Goal: Task Accomplishment & Management: Manage account settings

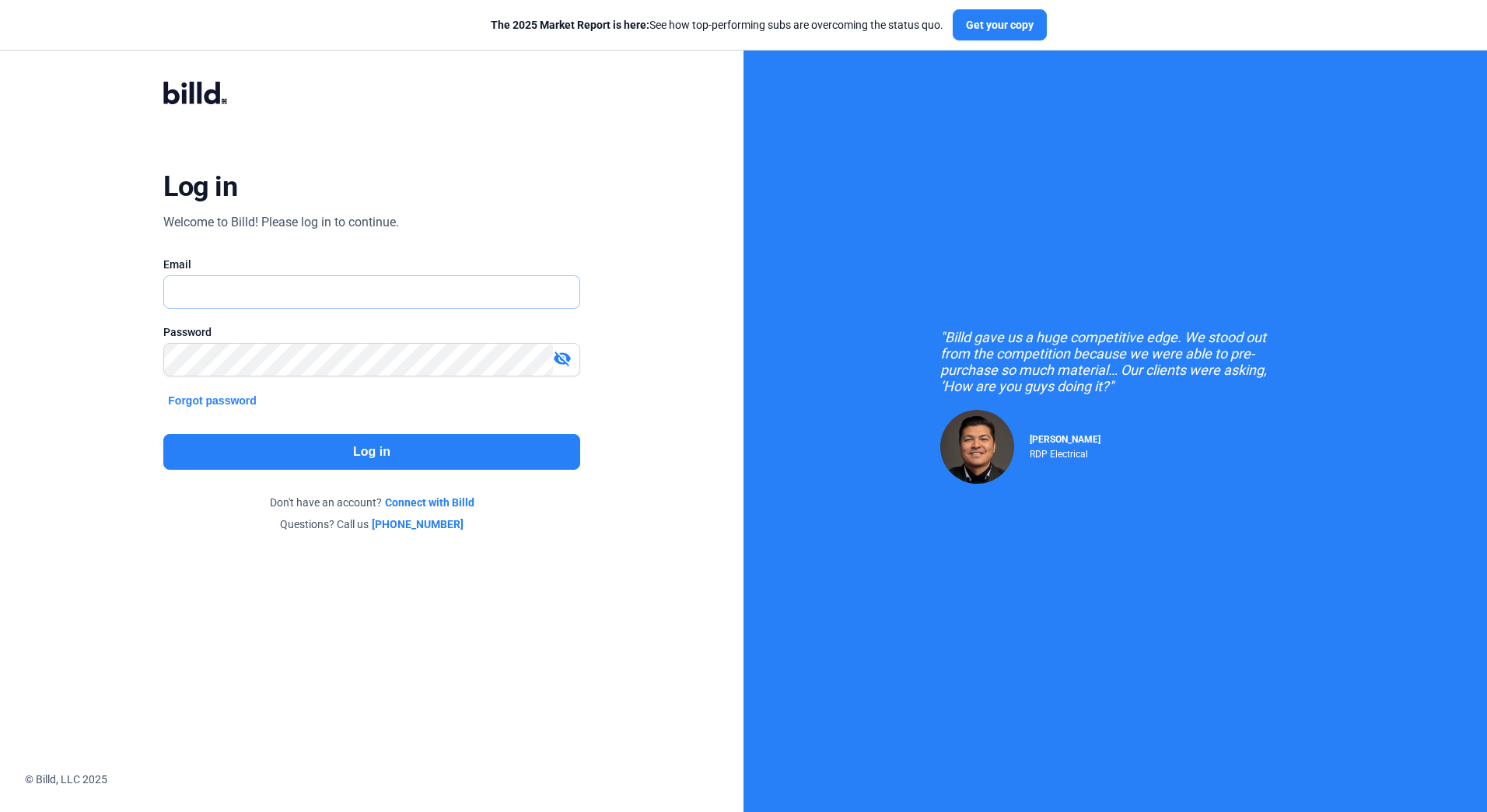
type input "[EMAIL_ADDRESS][DOMAIN_NAME]"
click at [367, 450] on button "Log in" at bounding box center [372, 451] width 416 height 36
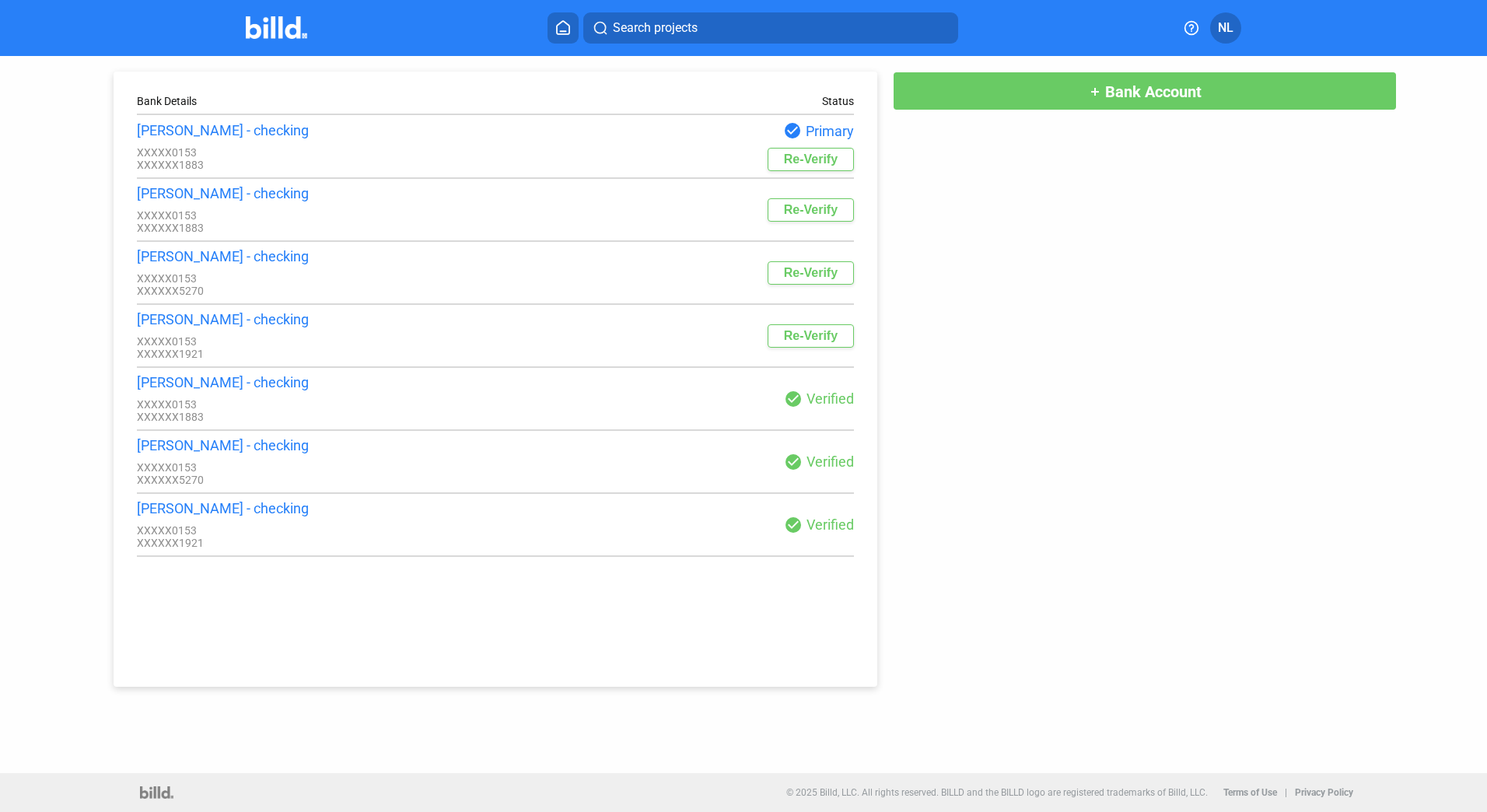
click at [820, 408] on div "check_circle Verified" at bounding box center [675, 398] width 359 height 18
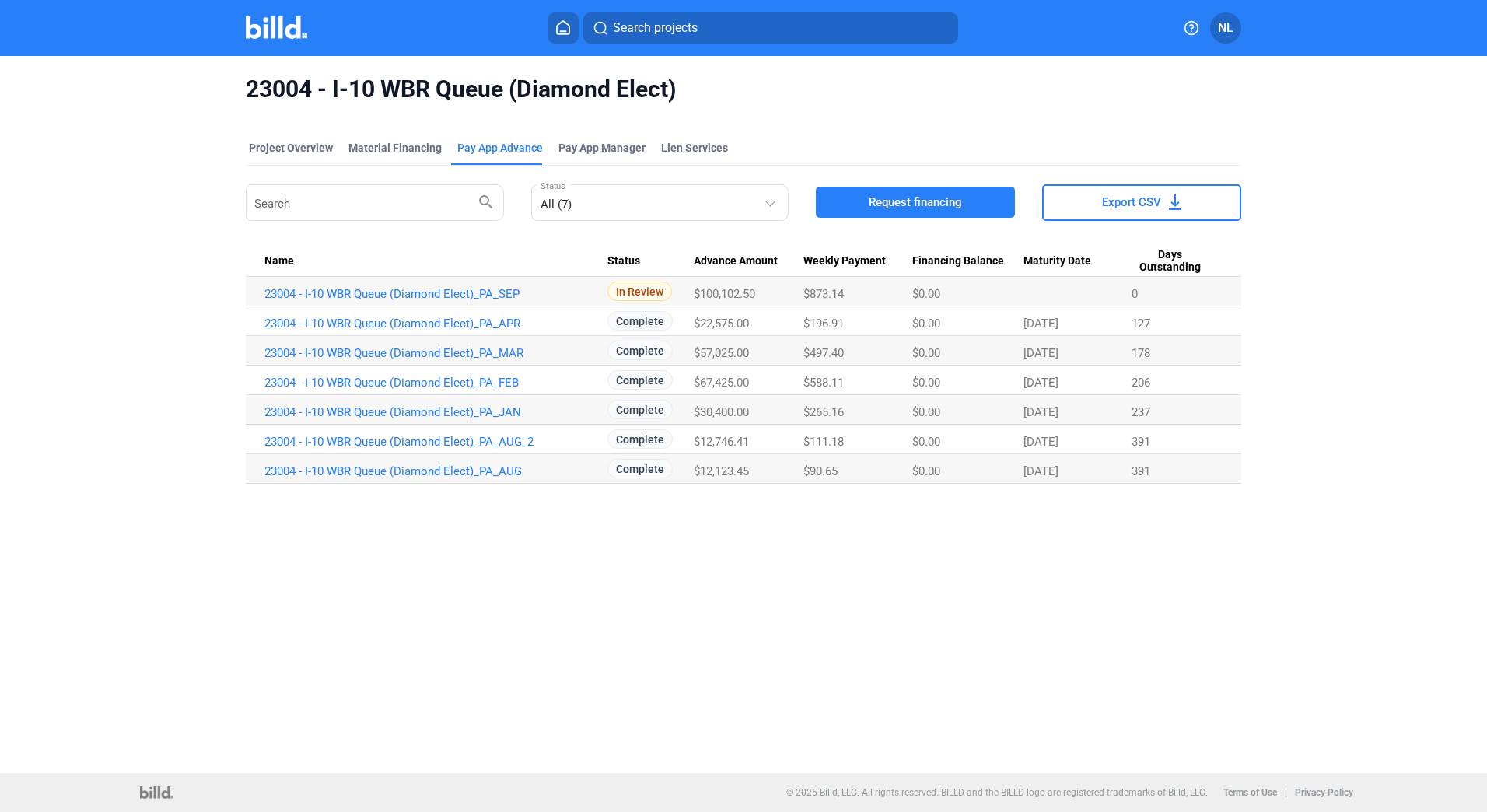
click at [714, 492] on div "Project Overview Material Financing Pay App Advance Pay App Manager Lien Servic…" at bounding box center [743, 313] width 995 height 379
click at [719, 484] on div "Project Overview Material Financing Pay App Advance Pay App Manager Lien Servic…" at bounding box center [743, 313] width 995 height 379
